Goal: Task Accomplishment & Management: Complete application form

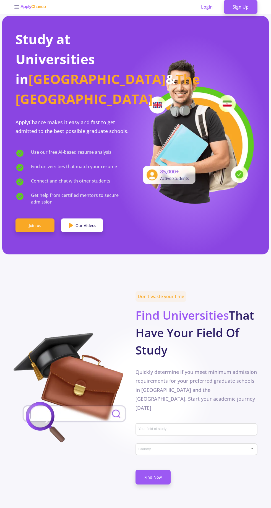
click at [242, 7] on link "Sign Up" at bounding box center [241, 7] width 34 height 14
click at [244, 10] on link "Sign Up" at bounding box center [241, 7] width 34 height 14
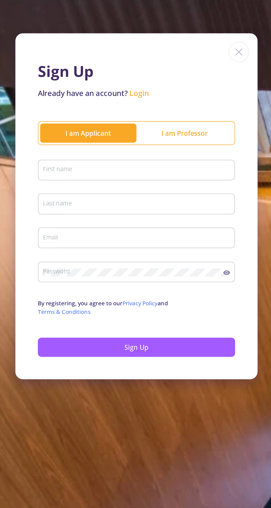
click at [187, 100] on input "First name" at bounding box center [173, 101] width 113 height 5
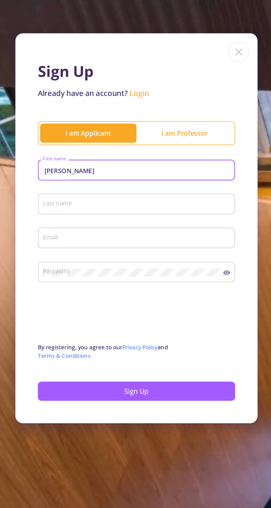
type input "Ali"
click at [204, 122] on input "Last name" at bounding box center [173, 121] width 113 height 5
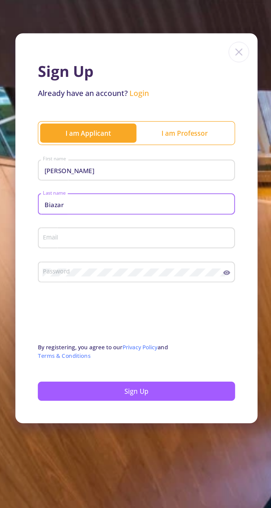
type input "Biazar"
click at [203, 140] on input "Email" at bounding box center [173, 141] width 113 height 5
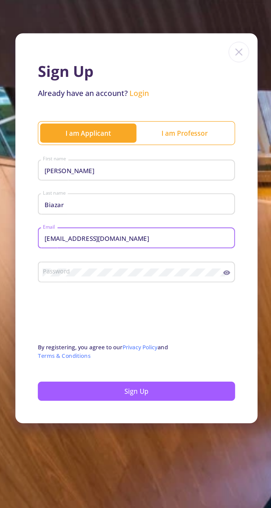
type input "[EMAIL_ADDRESS][DOMAIN_NAME]"
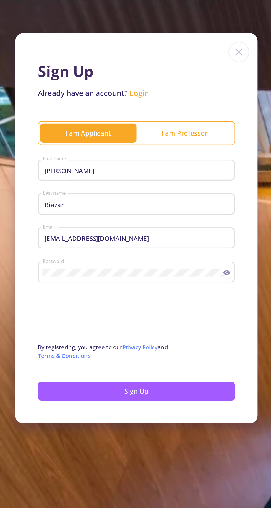
click at [192, 234] on button "Sign Up" at bounding box center [173, 231] width 117 height 11
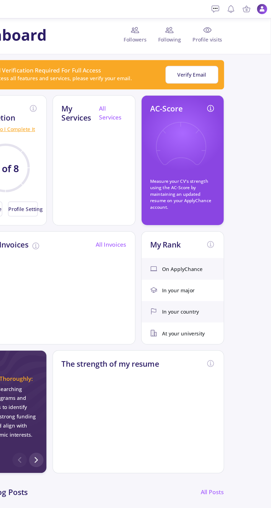
click at [224, 62] on button "Verify Email" at bounding box center [210, 57] width 40 height 14
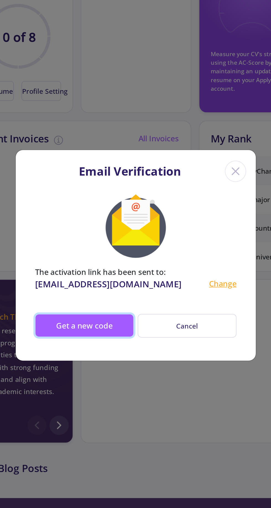
click at [118, 301] on button "Get a new code" at bounding box center [106, 294] width 57 height 13
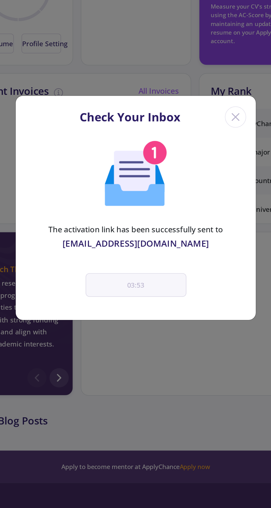
click at [195, 203] on icon "Close" at bounding box center [192, 202] width 9 height 9
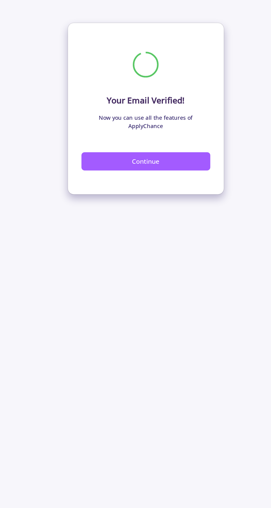
click at [147, 108] on button "Continue" at bounding box center [136, 112] width 90 height 13
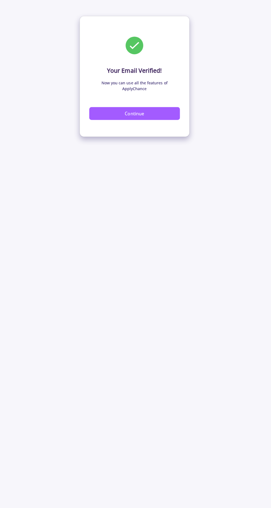
click at [157, 108] on button "Continue" at bounding box center [136, 112] width 90 height 13
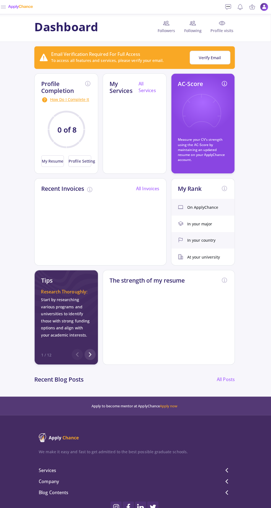
click at [218, 62] on button "Verify Email" at bounding box center [210, 57] width 40 height 14
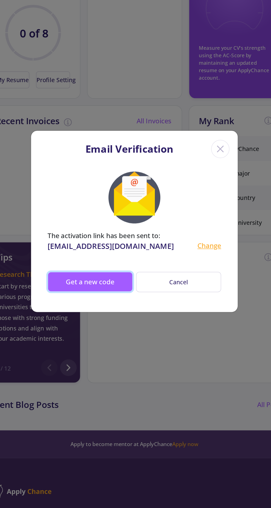
click at [117, 294] on button "Get a new code" at bounding box center [106, 294] width 57 height 13
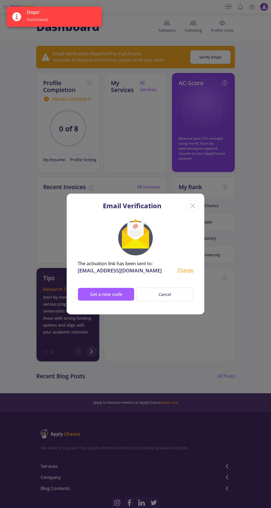
click at [180, 295] on button "Cancel" at bounding box center [165, 295] width 57 height 14
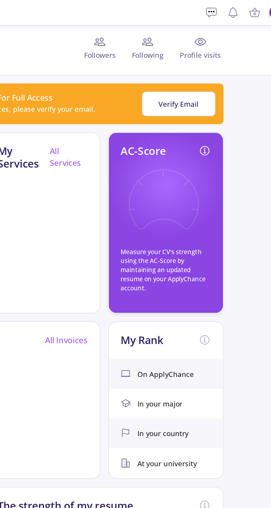
click at [215, 137] on p "Measure your CV's strength using the AC-Score by maintaining an updated resume …" at bounding box center [204, 148] width 50 height 25
click at [205, 121] on icon at bounding box center [202, 113] width 41 height 41
click at [213, 118] on icon at bounding box center [202, 113] width 41 height 41
click at [227, 82] on icon at bounding box center [225, 83] width 7 height 7
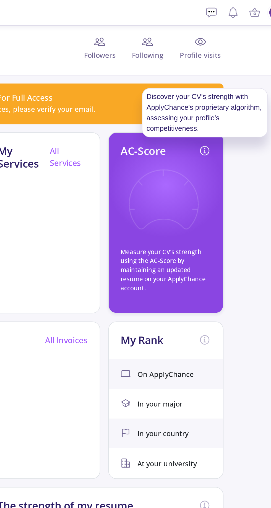
click at [206, 141] on p "Measure your CV's strength using the AC-Score by maintaining an updated resume …" at bounding box center [204, 148] width 50 height 25
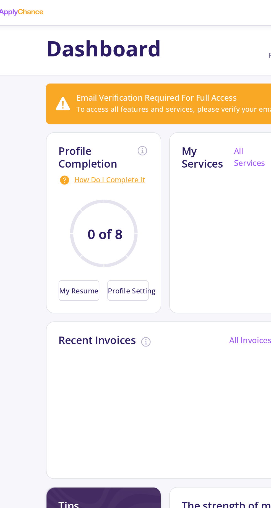
click at [87, 134] on icon "0 of 8" at bounding box center [68, 129] width 50 height 50
click at [67, 84] on h2 "Profile Completion" at bounding box center [64, 87] width 43 height 14
click at [63, 159] on button "My Resume" at bounding box center [54, 159] width 23 height 11
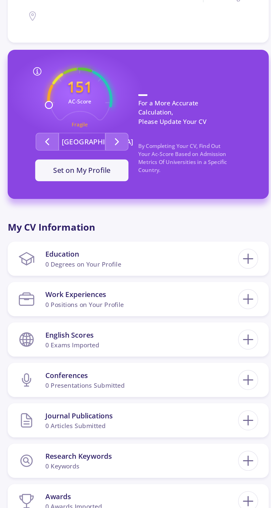
click at [126, 206] on button "Second group" at bounding box center [122, 203] width 14 height 11
click at [122, 204] on icon "Second group" at bounding box center [122, 204] width 7 height 7
click at [122, 203] on polyline "Second group" at bounding box center [122, 204] width 2 height 4
click at [122, 204] on icon "Second group" at bounding box center [122, 204] width 7 height 7
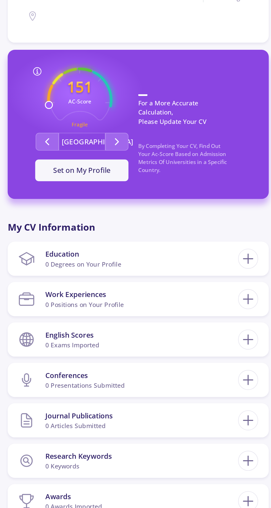
click at [123, 206] on icon "Second group" at bounding box center [122, 204] width 7 height 7
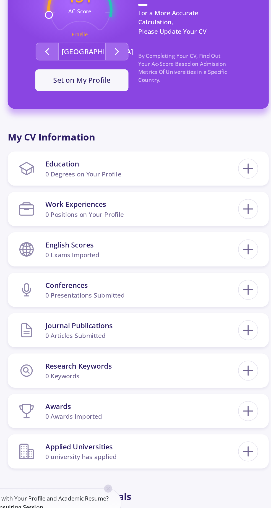
click at [204, 277] on line at bounding box center [204, 277] width 6 height 0
checkbox input "false"
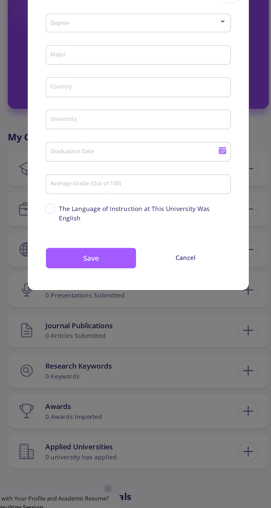
click at [190, 188] on div at bounding box center [188, 185] width 5 height 4
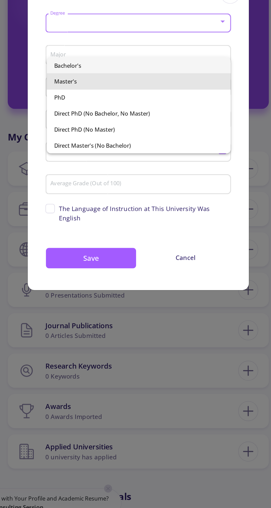
click at [155, 224] on span "Master's" at bounding box center [135, 223] width 105 height 10
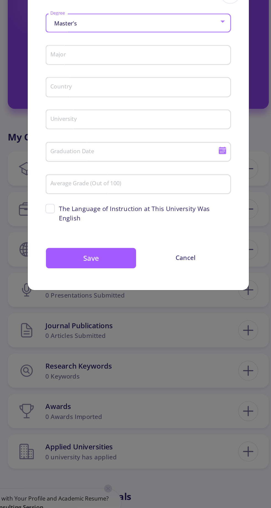
click at [156, 209] on input "Major" at bounding box center [137, 206] width 112 height 5
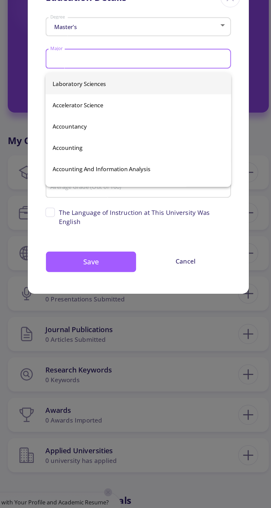
click at [163, 192] on div "Master's Degree" at bounding box center [136, 185] width 110 height 14
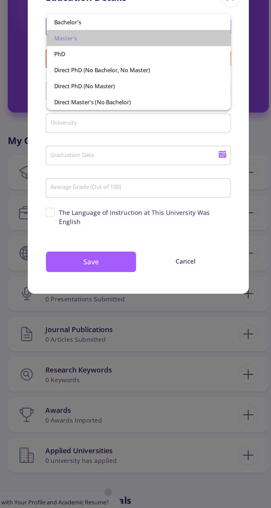
click at [157, 195] on span "Master's" at bounding box center [135, 193] width 105 height 10
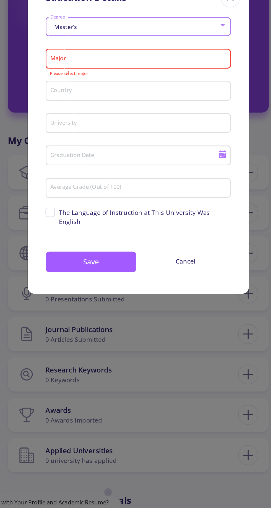
click at [155, 209] on input "Major" at bounding box center [137, 206] width 112 height 5
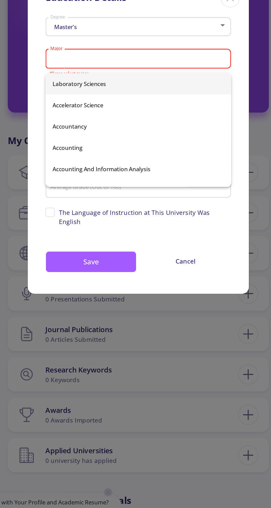
click at [189, 319] on div "Master's Degree Major Please select major Country University Graduation Date Av…" at bounding box center [136, 265] width 138 height 174
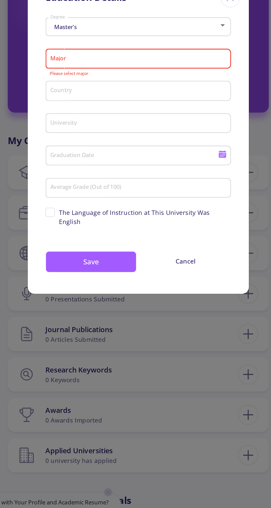
click at [162, 228] on input "Country" at bounding box center [137, 226] width 112 height 5
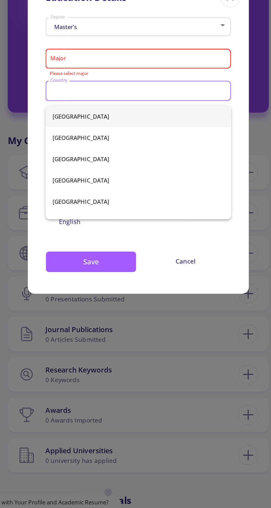
type input "[GEOGRAPHIC_DATA]"
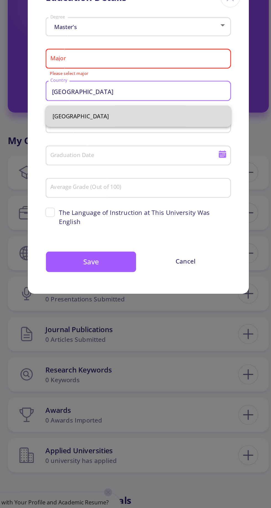
click at [149, 244] on span "[GEOGRAPHIC_DATA]" at bounding box center [135, 241] width 107 height 13
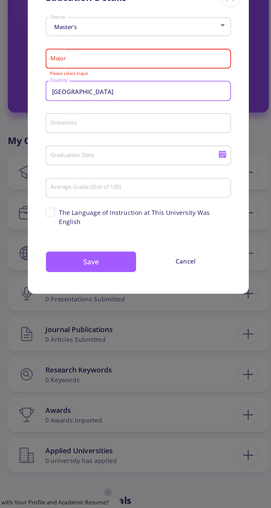
click at [149, 247] on input "University" at bounding box center [137, 246] width 112 height 5
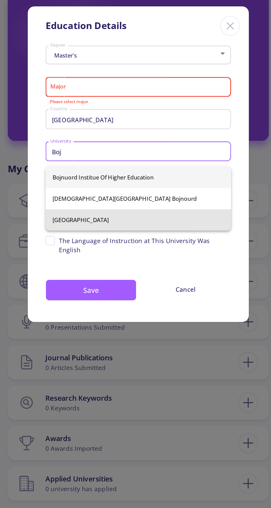
click at [152, 287] on span "[GEOGRAPHIC_DATA]" at bounding box center [135, 288] width 107 height 13
type input "[GEOGRAPHIC_DATA]"
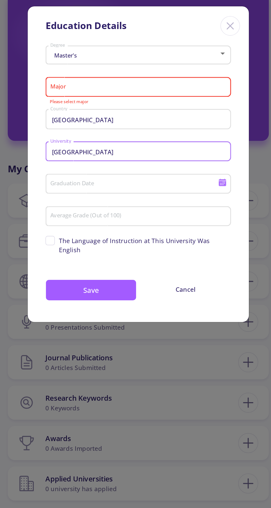
click at [158, 289] on input "Average Grade (Out of 100)" at bounding box center [137, 286] width 112 height 5
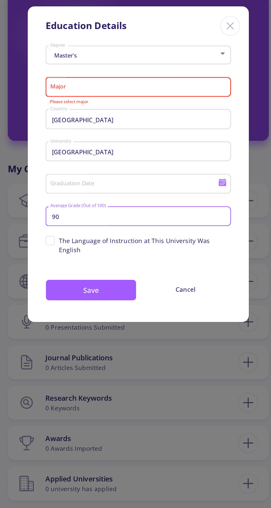
type input "90"
click at [172, 269] on input "Graduation Date" at bounding box center [134, 266] width 107 height 5
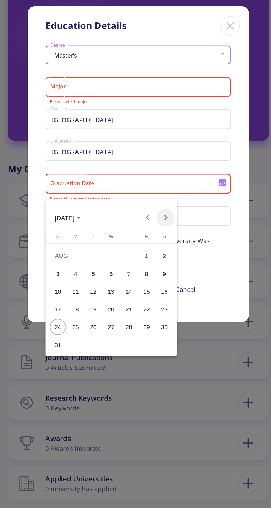
click at [155, 286] on button "Next month" at bounding box center [152, 287] width 11 height 11
click at [142, 288] on button "Previous month" at bounding box center [141, 287] width 11 height 11
click at [142, 287] on button "Previous month" at bounding box center [141, 287] width 11 height 11
click at [100, 288] on icon "Choose month and year" at bounding box center [98, 287] width 3 height 1
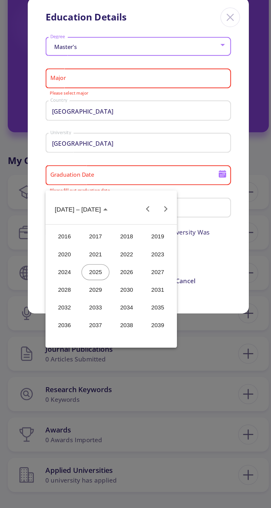
click at [127, 327] on div "2026" at bounding box center [128, 327] width 17 height 10
click at [128, 325] on div "[DATE]" at bounding box center [128, 327] width 17 height 10
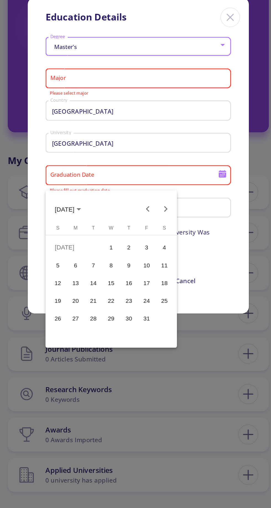
click at [112, 323] on div "7" at bounding box center [108, 322] width 10 height 10
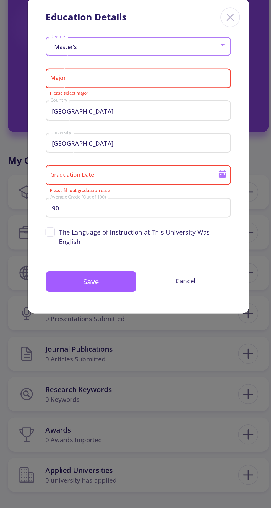
type input "[DATE]"
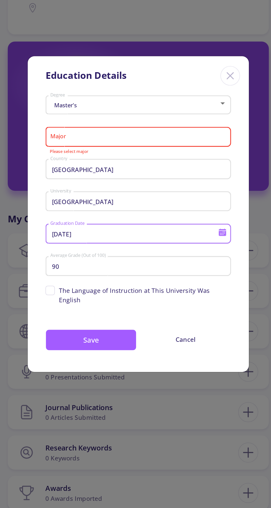
click at [167, 209] on input "Major" at bounding box center [137, 206] width 112 height 5
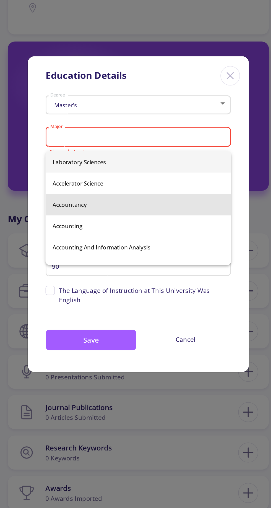
click at [155, 248] on span "Accountancy" at bounding box center [135, 248] width 107 height 13
type input "Accountancy"
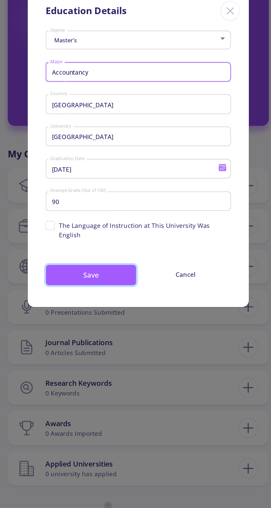
click at [127, 329] on button "Save" at bounding box center [106, 332] width 57 height 13
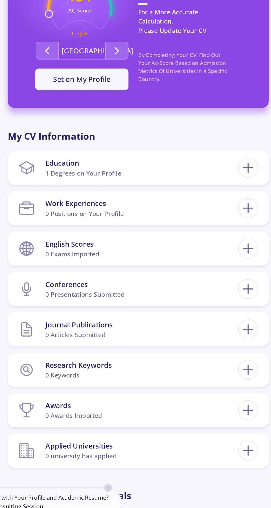
click at [204, 302] on line at bounding box center [204, 302] width 6 height 0
checkbox input "false"
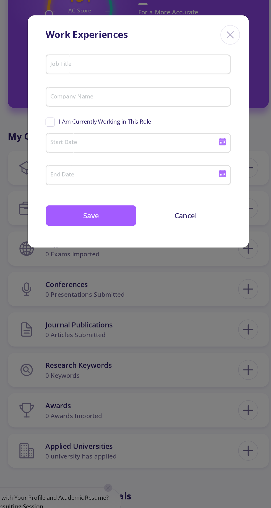
click at [177, 215] on input "Job Title" at bounding box center [137, 212] width 112 height 5
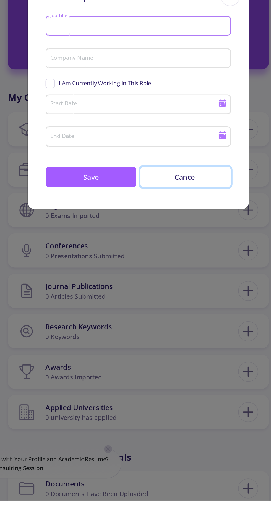
click at [171, 308] on button "Cancel" at bounding box center [165, 306] width 57 height 13
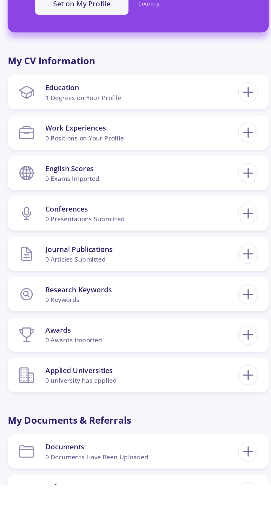
scroll to position [18, 0]
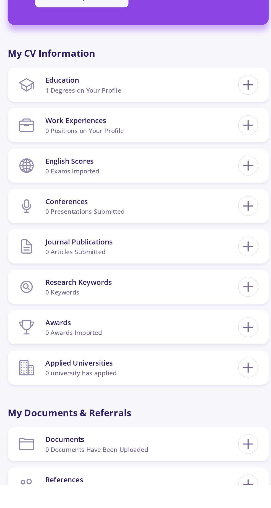
click at [204, 309] on line at bounding box center [204, 309] width 6 height 0
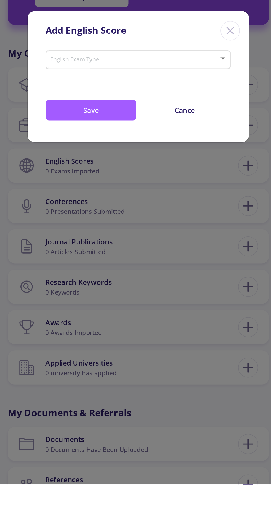
click at [183, 246] on span at bounding box center [134, 244] width 104 height 4
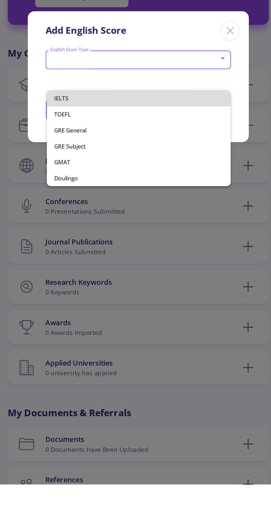
click at [166, 267] on span "IELTS" at bounding box center [135, 268] width 105 height 10
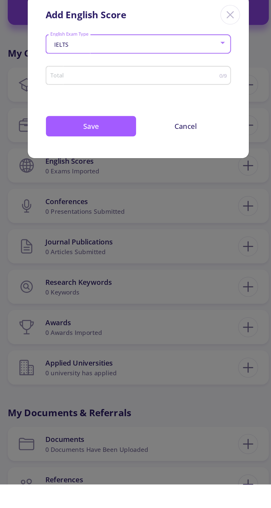
click at [167, 256] on input "Total" at bounding box center [134, 254] width 106 height 4
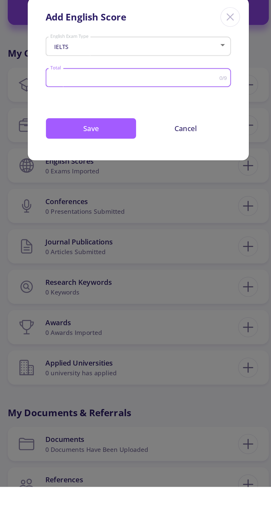
scroll to position [21, 0]
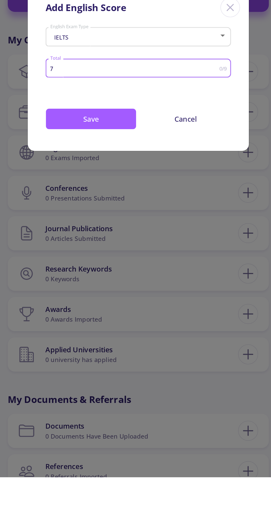
type input "7"
click at [120, 287] on button "Save" at bounding box center [106, 284] width 57 height 13
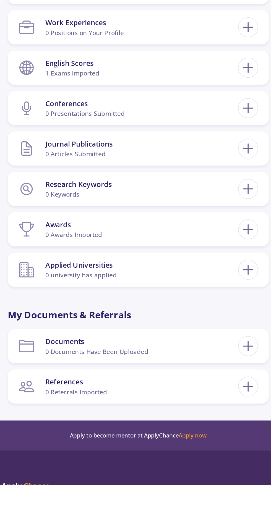
scroll to position [79, 0]
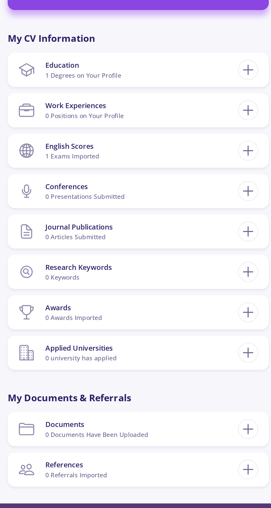
click at [204, 299] on line at bounding box center [204, 299] width 6 height 0
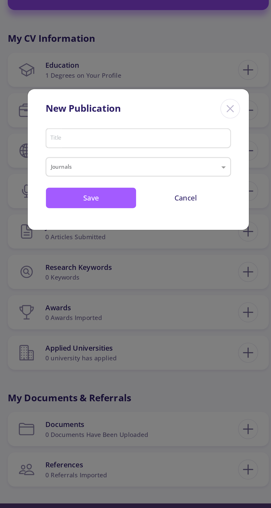
click at [174, 240] on input "Title" at bounding box center [137, 241] width 112 height 5
click at [191, 260] on span at bounding box center [189, 258] width 7 height 7
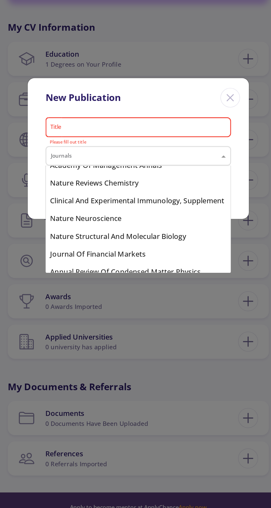
scroll to position [438, 0]
click at [146, 303] on div "Nature Neuroscience" at bounding box center [135, 298] width 115 height 11
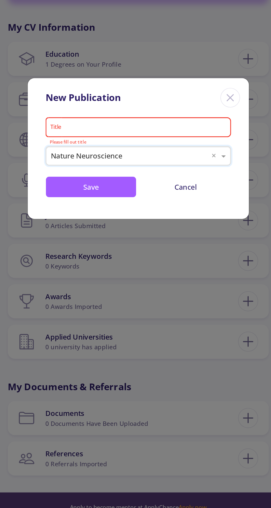
click at [166, 242] on input "Title" at bounding box center [137, 241] width 112 height 5
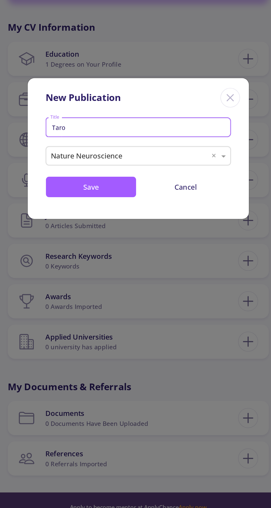
type input "Taro"
click at [120, 281] on button "Save" at bounding box center [106, 277] width 57 height 13
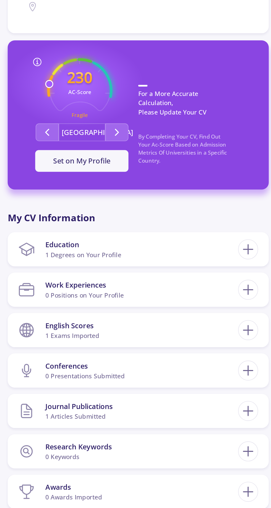
scroll to position [79, 0]
click at [204, 198] on line at bounding box center [204, 198] width 6 height 0
checkbox input "false"
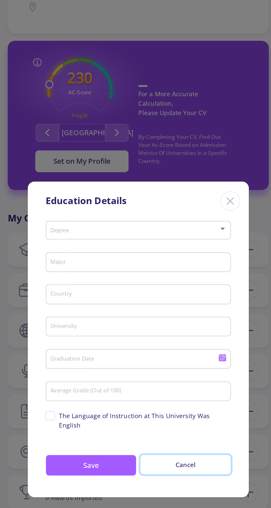
click at [168, 338] on button "Cancel" at bounding box center [165, 332] width 57 height 12
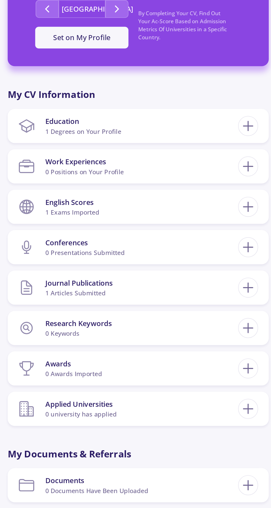
scroll to position [120, 0]
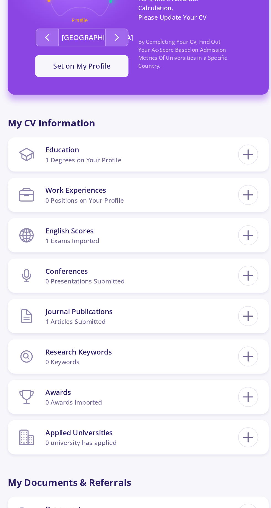
click at [204, 258] on line at bounding box center [204, 258] width 6 height 0
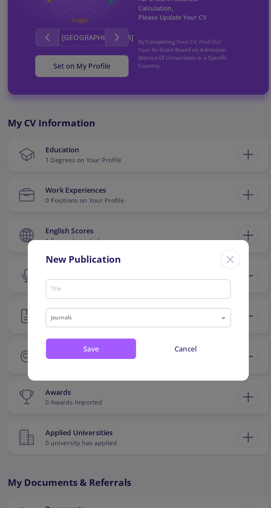
click at [199, 225] on div "New Publication" at bounding box center [136, 221] width 138 height 22
click at [198, 221] on div "Close" at bounding box center [193, 222] width 12 height 12
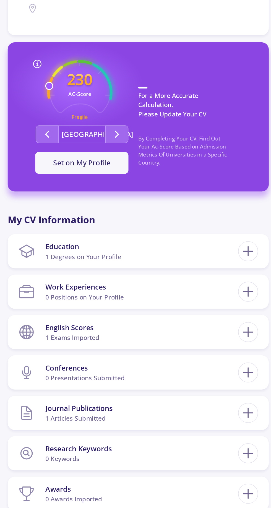
click at [204, 182] on line at bounding box center [204, 182] width 6 height 0
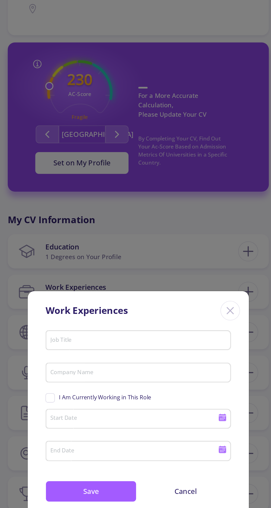
click at [195, 191] on icon "Close" at bounding box center [192, 194] width 9 height 9
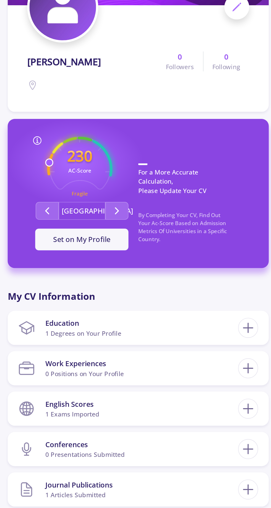
scroll to position [0, 0]
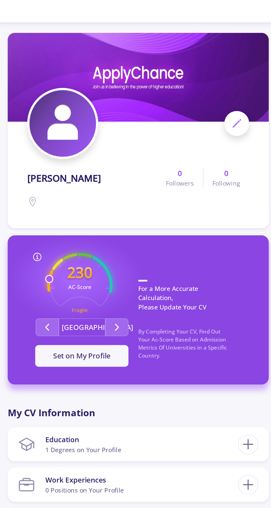
click at [122, 204] on icon "Second group" at bounding box center [122, 204] width 7 height 7
click at [126, 204] on button "Second group" at bounding box center [122, 203] width 14 height 11
